Goal: Browse casually

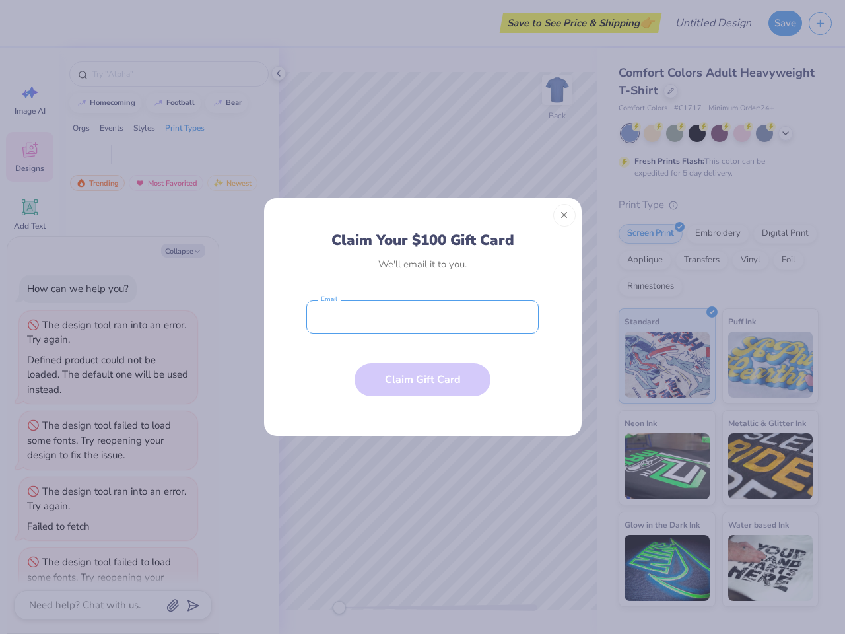
scroll to position [33, 0]
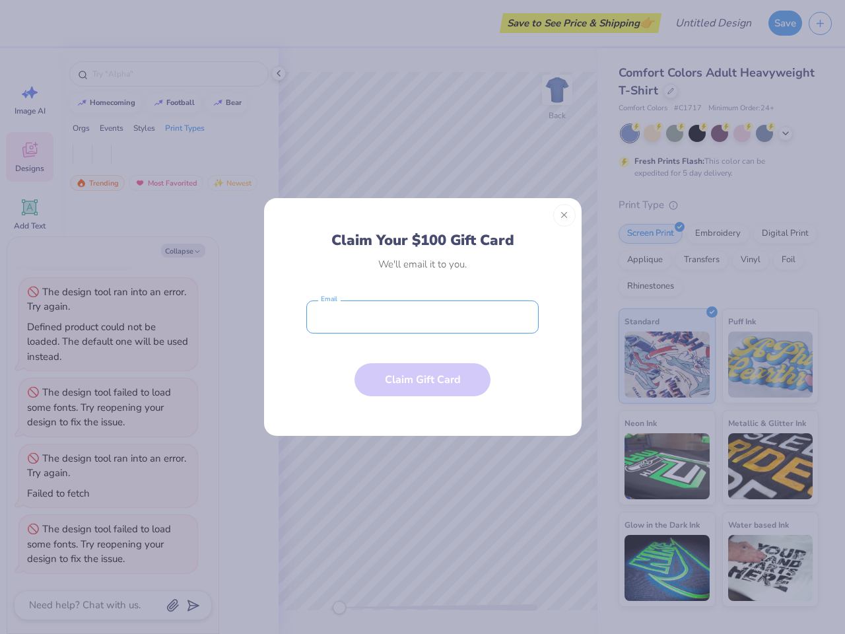
type textarea "x"
